Goal: Task Accomplishment & Management: Complete application form

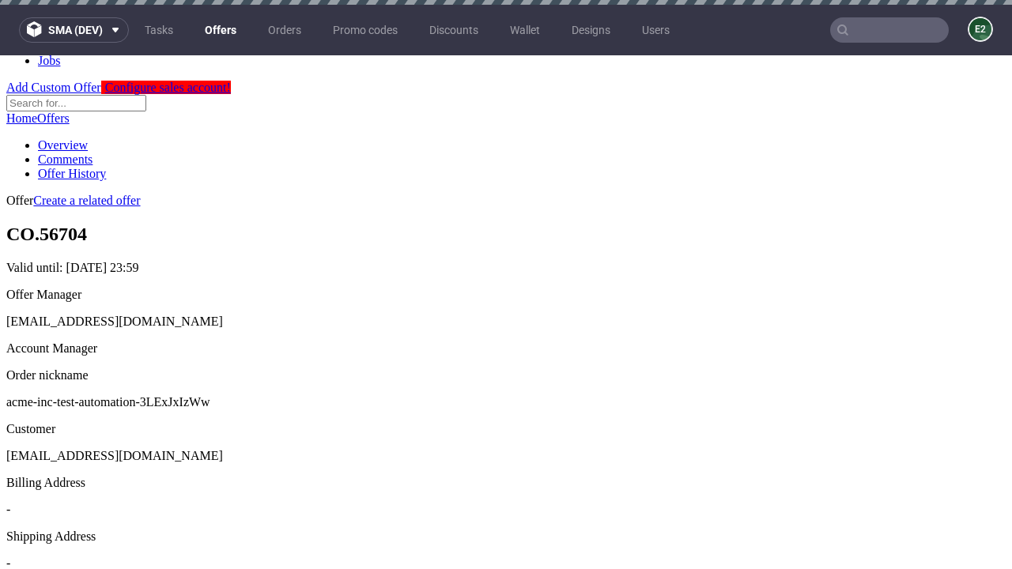
scroll to position [5, 0]
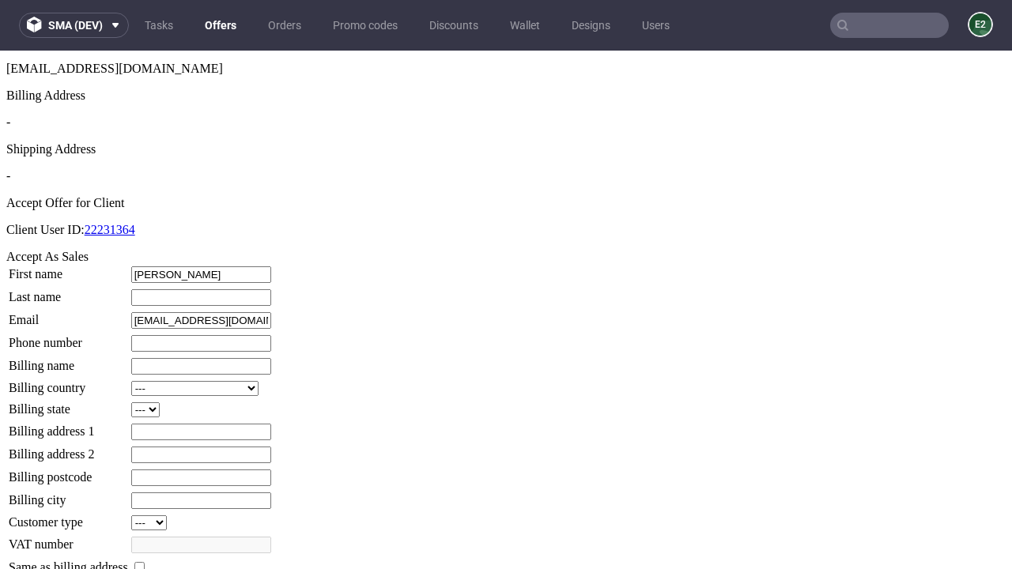
type input "[PERSON_NAME]"
type input "1509813888"
type input "[PERSON_NAME].Kulas91"
select select "13"
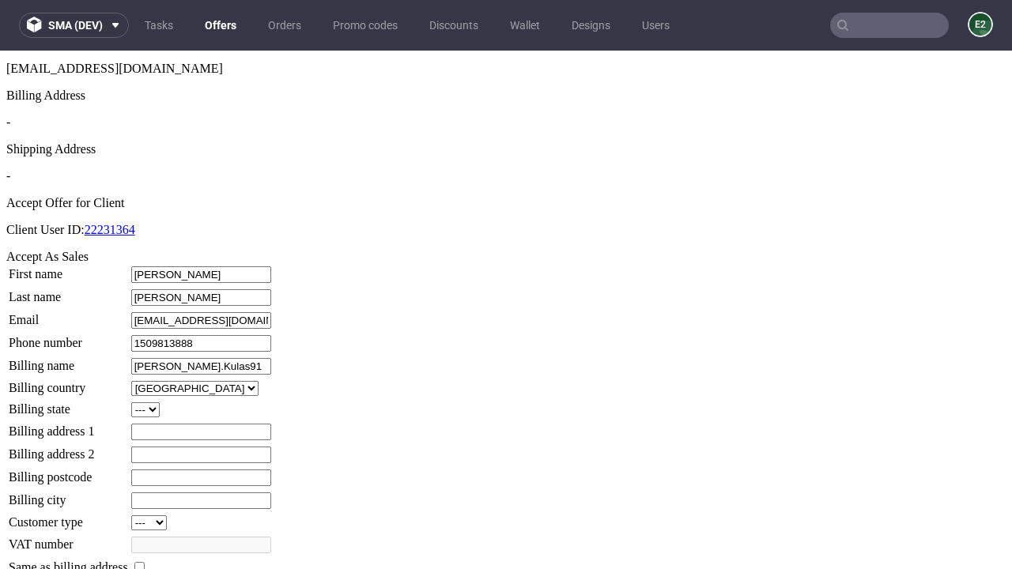
select select "132"
type input "[PERSON_NAME].Kulas91"
type input "[STREET_ADDRESS][PERSON_NAME]"
type input "JC48 7BP"
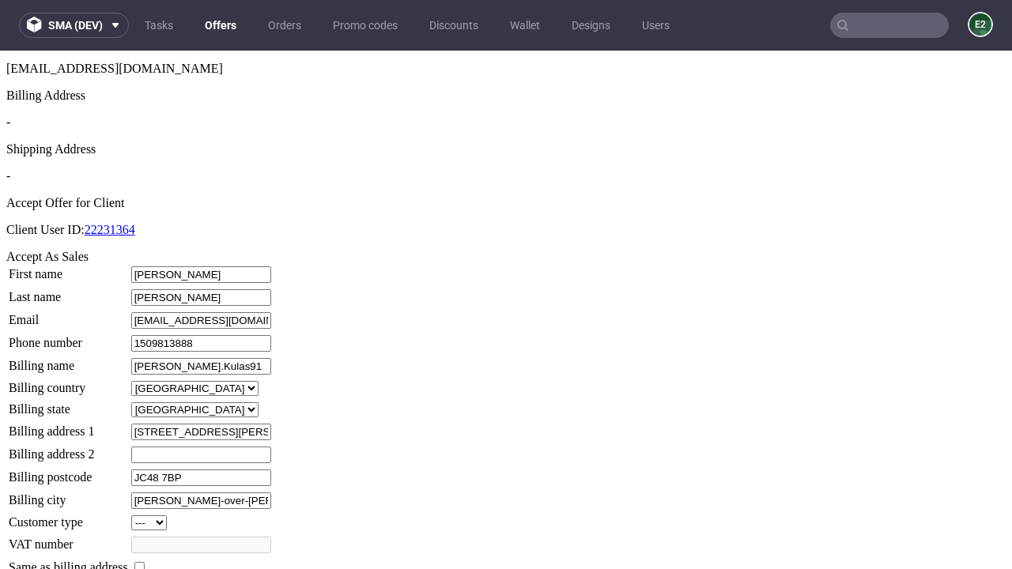
type input "[PERSON_NAME]-over-[PERSON_NAME]"
click at [145, 562] on input "checkbox" at bounding box center [139, 567] width 10 height 10
checkbox input "true"
type input "[PERSON_NAME].Kulas91"
select select "13"
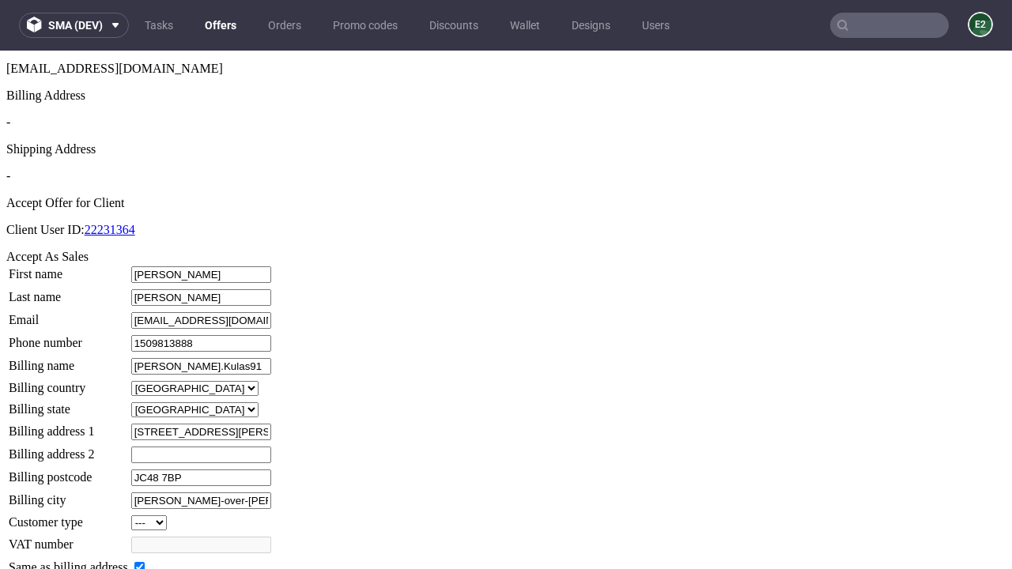
type input "[STREET_ADDRESS][PERSON_NAME]"
type input "JC48 7BP"
type input "[PERSON_NAME]-over-[PERSON_NAME]"
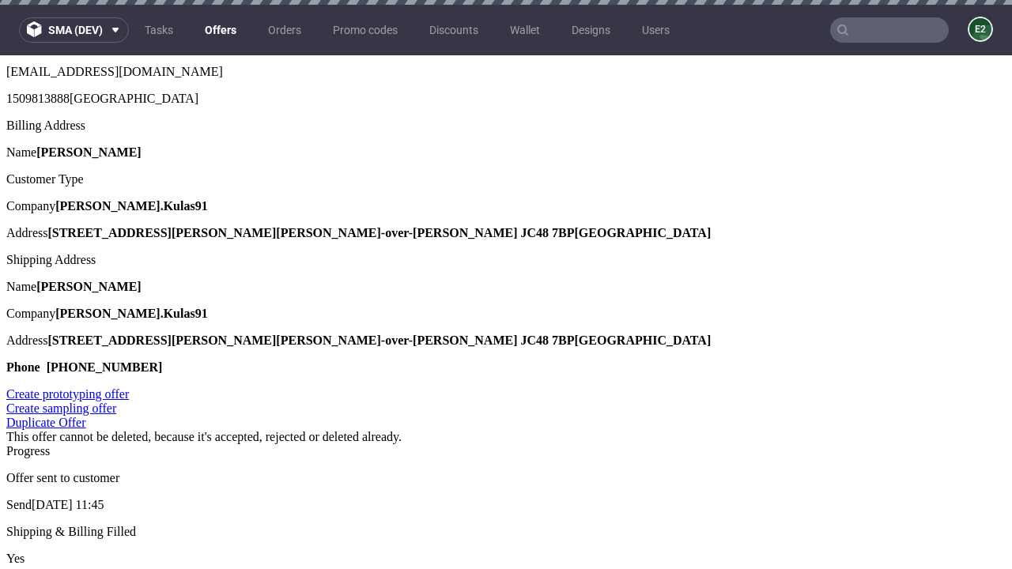
scroll to position [0, 0]
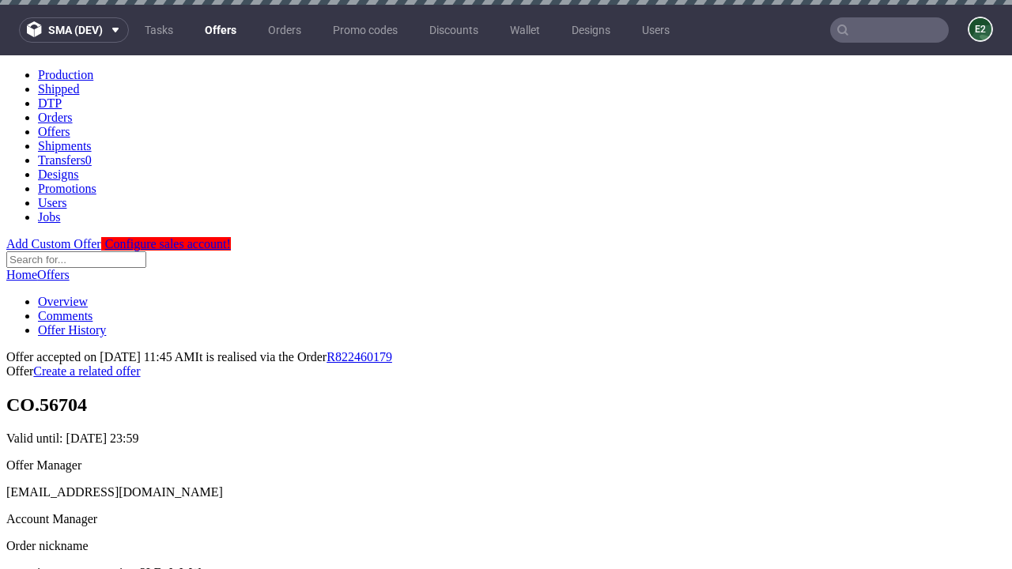
type input "[DATE]"
select select "12214305"
type input "In progress..."
